Goal: Task Accomplishment & Management: Manage account settings

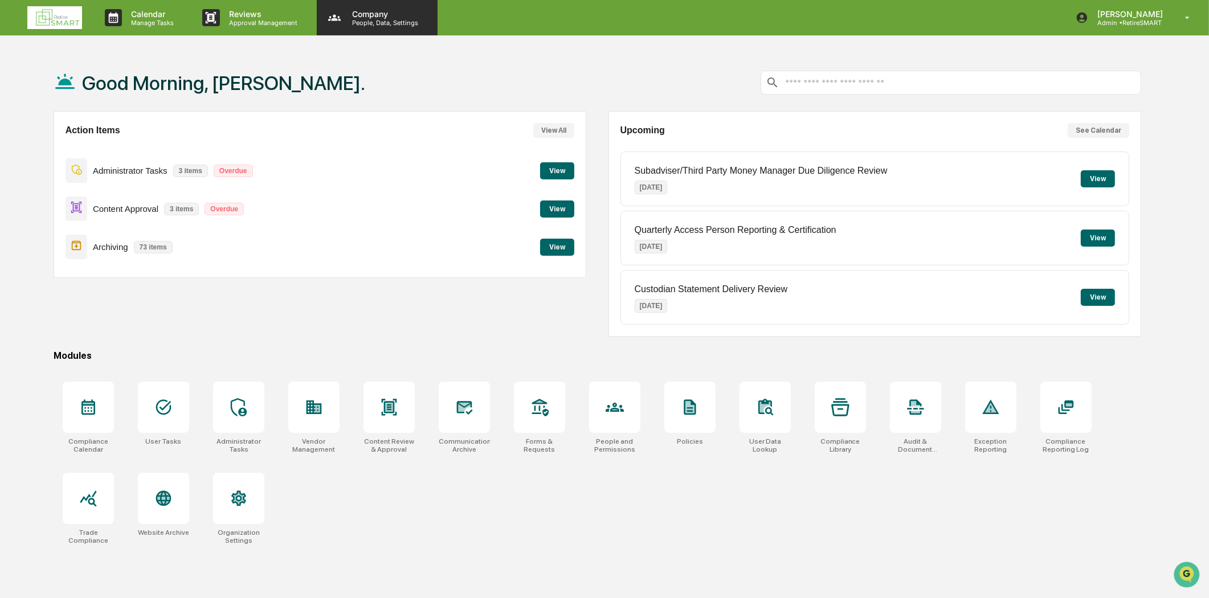
click at [384, 13] on p "Company" at bounding box center [383, 14] width 81 height 10
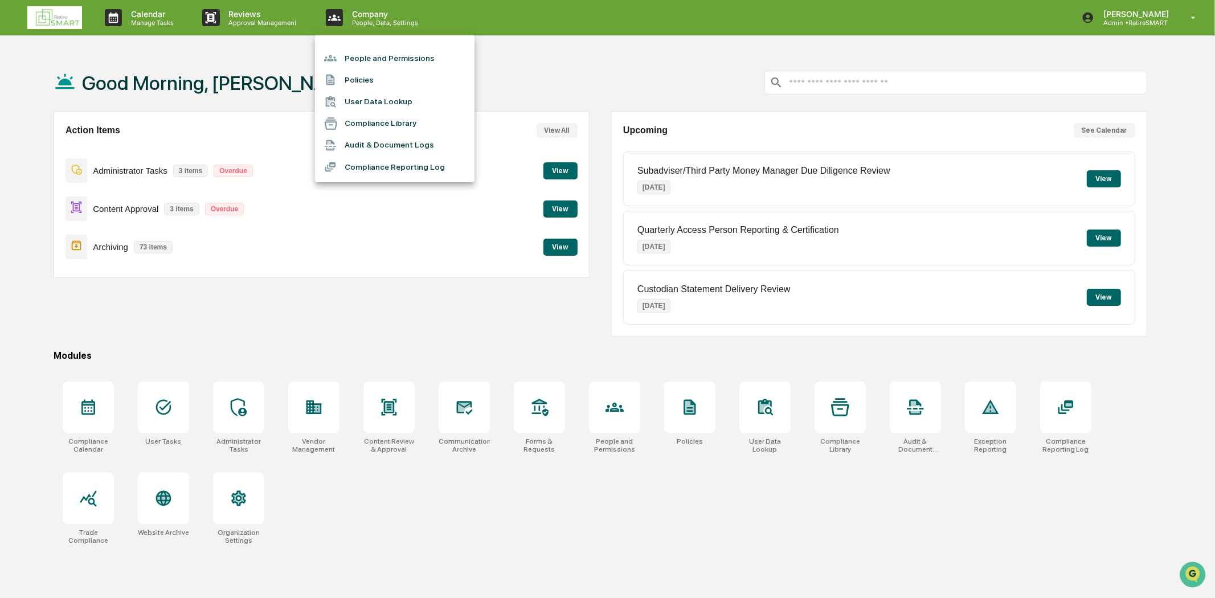
click at [393, 57] on li "People and Permissions" at bounding box center [394, 58] width 159 height 22
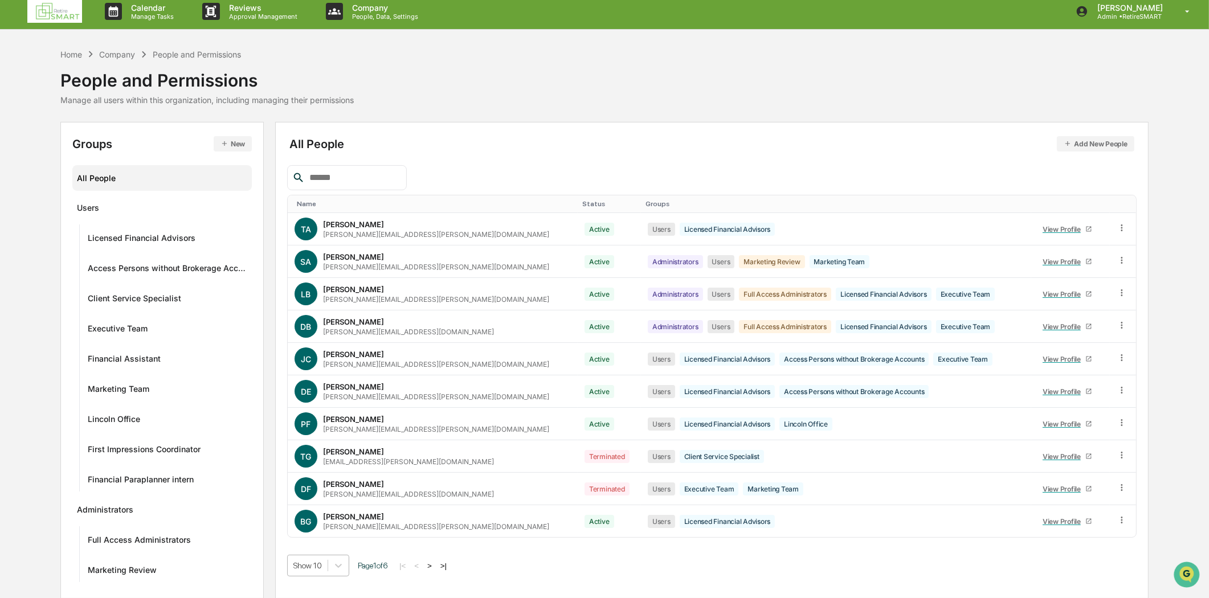
scroll to position [87, 0]
click at [339, 555] on body "Calendar Manage Tasks Reviews Approval Management Company People, Data, Setting…" at bounding box center [604, 295] width 1209 height 605
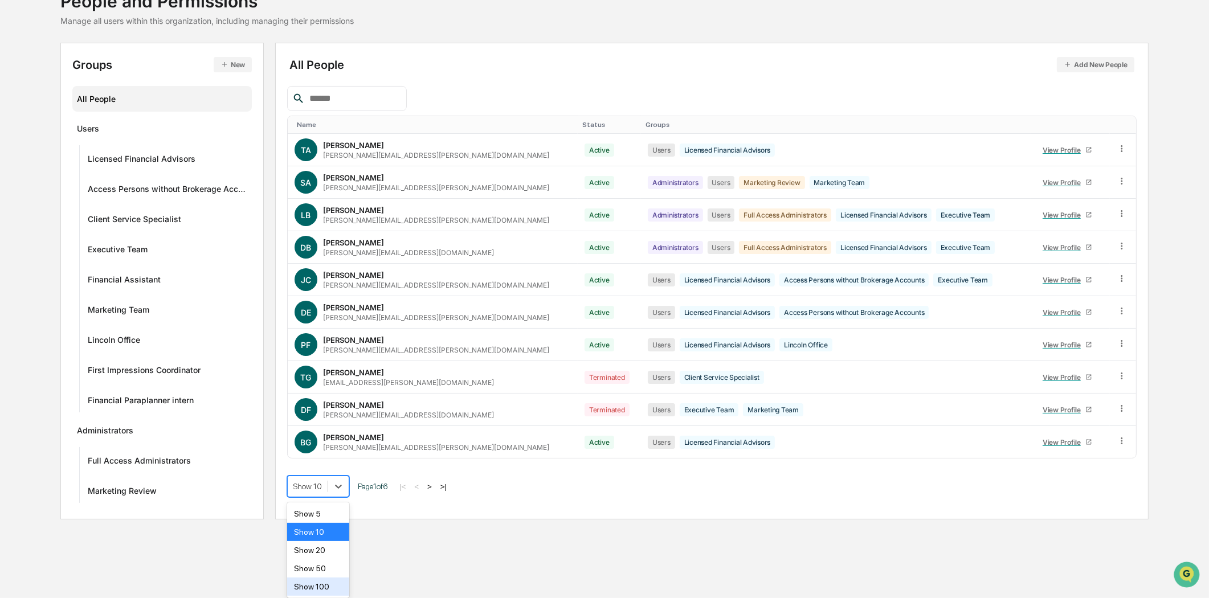
click at [321, 585] on div "Show 100" at bounding box center [318, 587] width 62 height 18
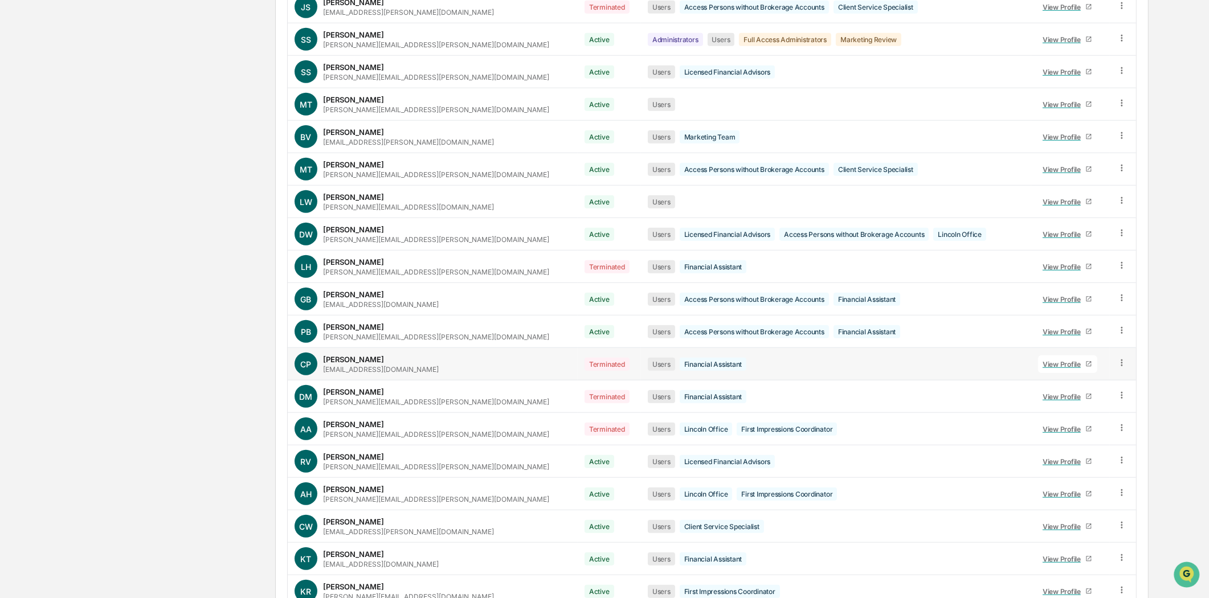
scroll to position [1289, 0]
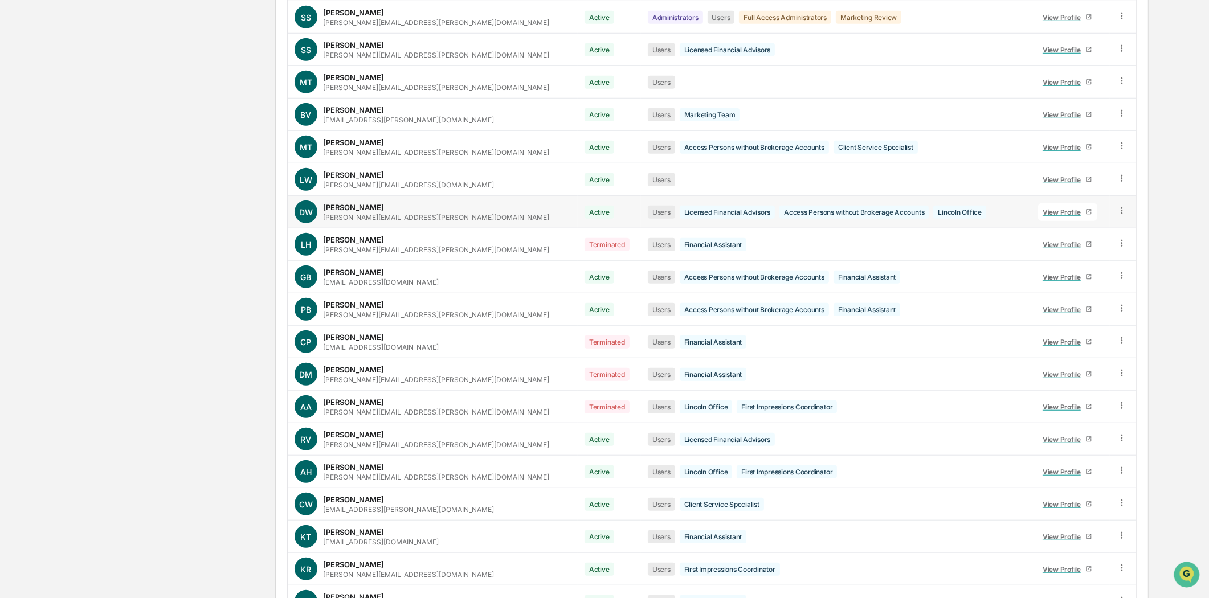
click at [1116, 213] on icon at bounding box center [1121, 211] width 11 height 11
click at [1075, 253] on div "Change Status" at bounding box center [1068, 252] width 98 height 14
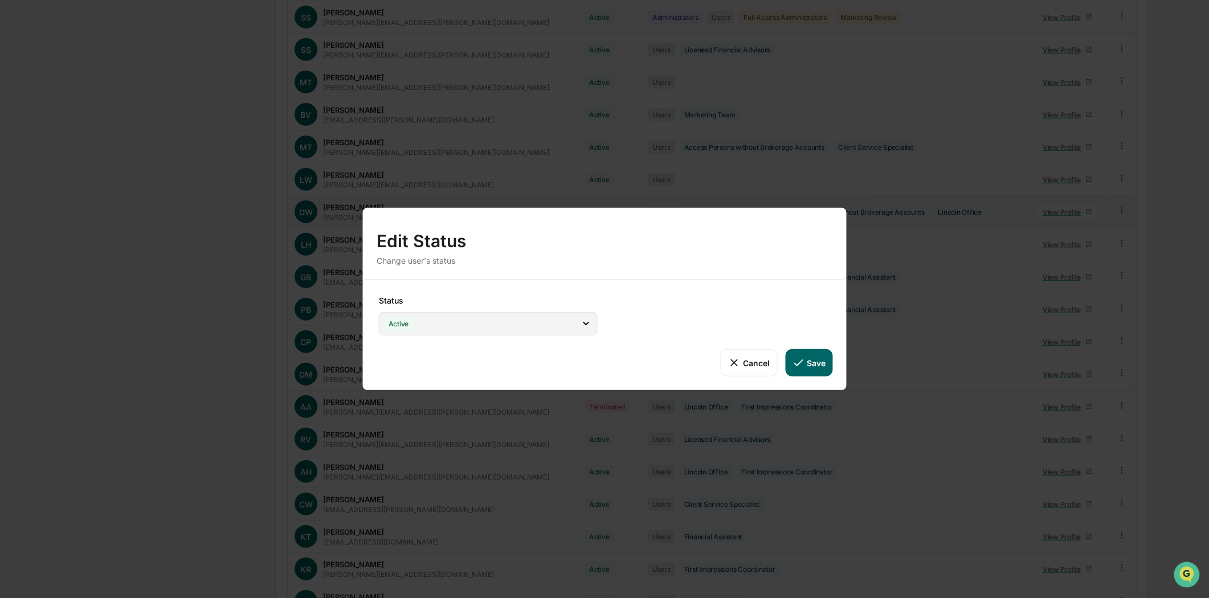
click at [591, 323] on icon at bounding box center [585, 323] width 13 height 13
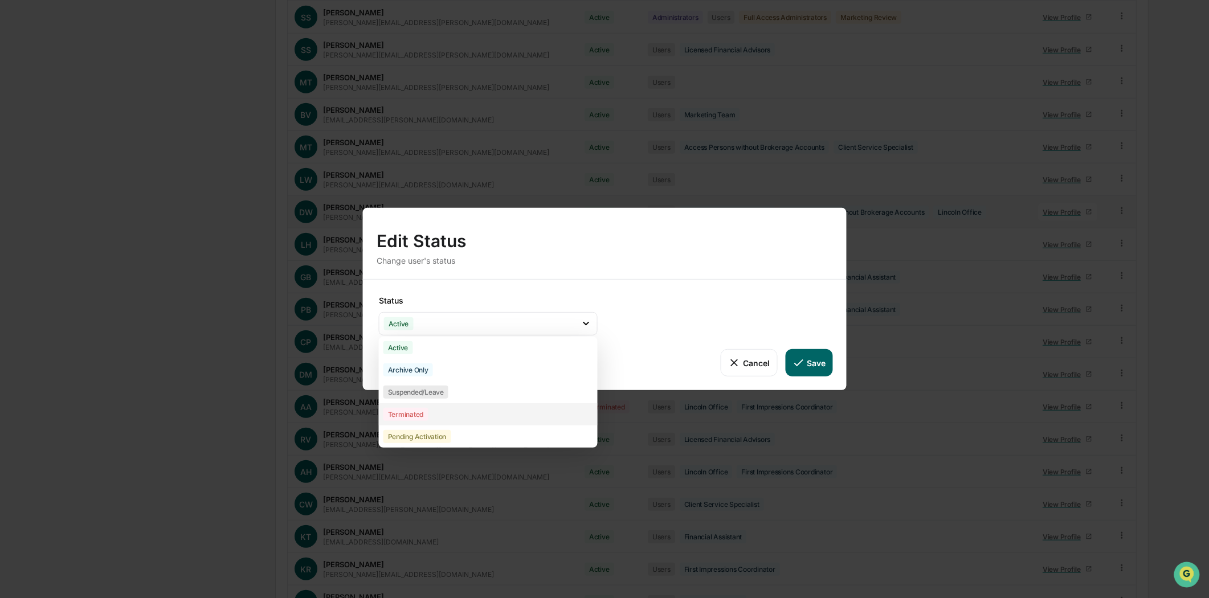
click at [405, 413] on div "Terminated" at bounding box center [405, 414] width 45 height 13
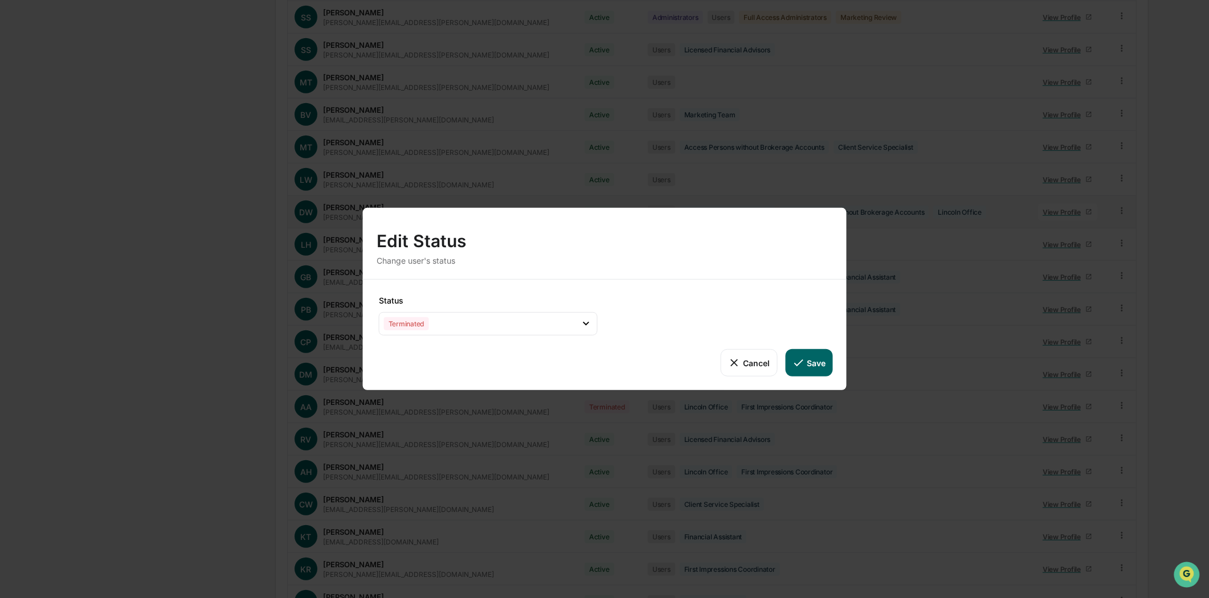
click at [807, 359] on button "Save" at bounding box center [808, 362] width 47 height 27
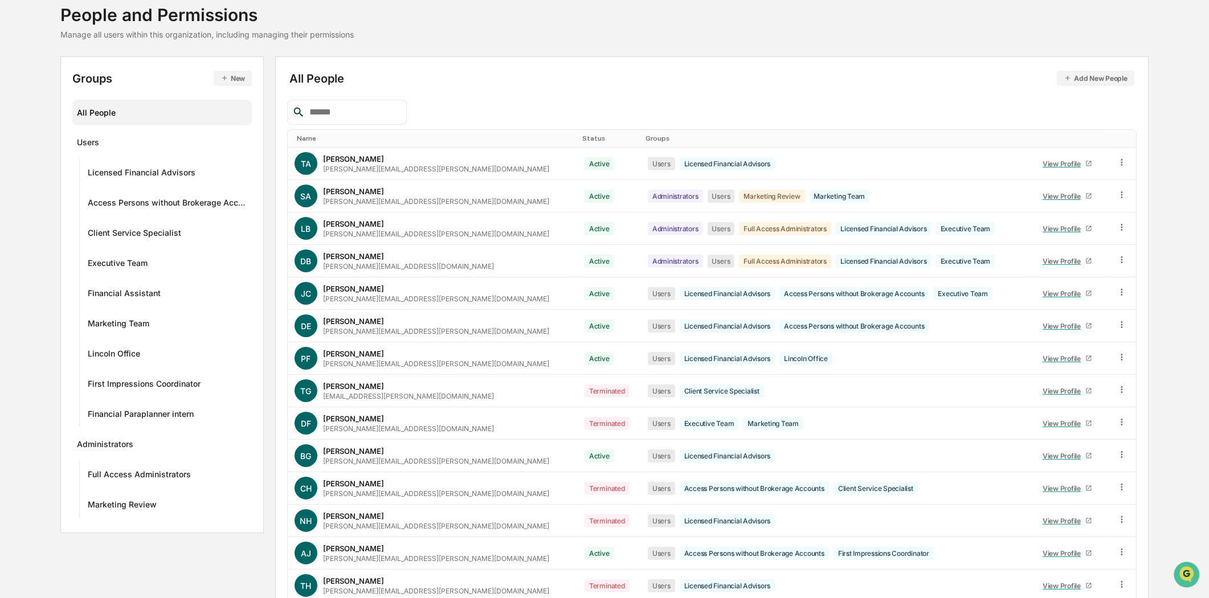
scroll to position [0, 0]
